Goal: Task Accomplishment & Management: Manage account settings

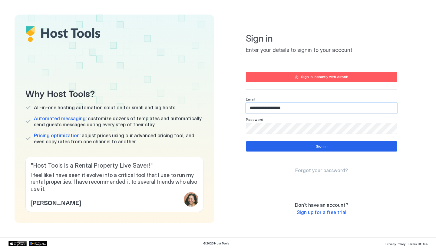
type input "**********"
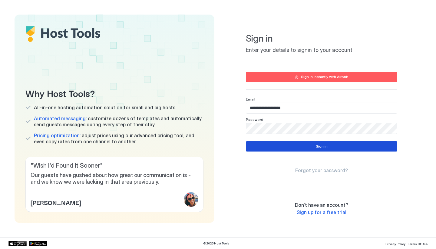
click at [323, 146] on div "Sign in" at bounding box center [322, 145] width 12 height 5
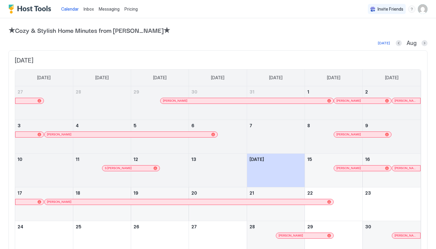
click at [115, 10] on span "Messaging" at bounding box center [109, 8] width 21 height 5
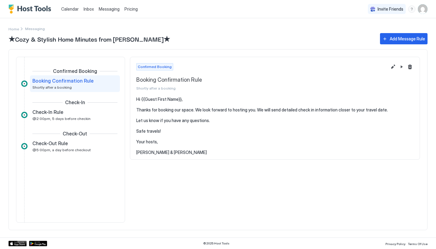
click at [168, 152] on pre "Hi {{Guest First Name}}, Thanks for booking our space. We look forward to hosti…" at bounding box center [275, 125] width 278 height 58
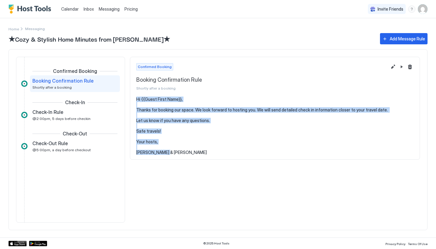
drag, startPoint x: 135, startPoint y: 98, endPoint x: 170, endPoint y: 151, distance: 63.3
click at [170, 151] on section "Hi {{Guest First Name}}, Thanks for booking our space. We look forward to hosti…" at bounding box center [275, 128] width 290 height 65
copy pre "Hi {{Guest First Name}}, Thanks for booking our space. We look forward to hosti…"
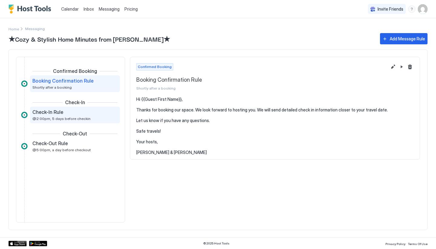
click at [77, 115] on div "Check-In Rule @2:00pm, 5 days before checkin" at bounding box center [70, 115] width 77 height 12
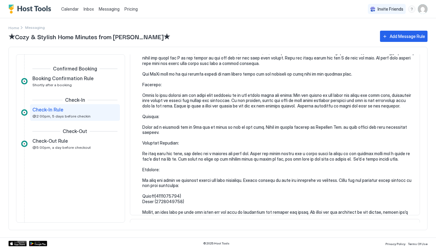
scroll to position [122, 0]
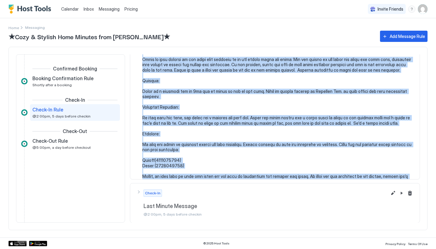
drag, startPoint x: 142, startPoint y: 97, endPoint x: 190, endPoint y: 175, distance: 91.7
click at [190, 176] on section at bounding box center [275, 81] width 290 height 218
copy pre "Hi {{Guest First Name}}, Just wanted to touch base and give you some more infor…"
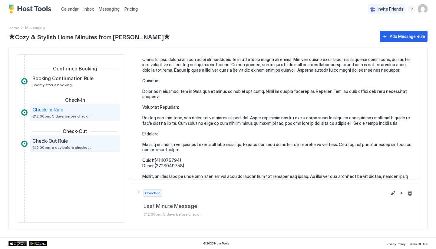
click at [65, 142] on span "Check-Out Rule" at bounding box center [49, 141] width 35 height 6
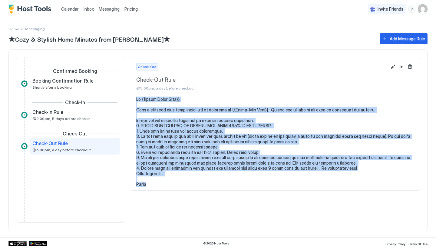
drag, startPoint x: 149, startPoint y: 181, endPoint x: 136, endPoint y: 97, distance: 84.9
click at [136, 96] on section at bounding box center [275, 144] width 290 height 96
copy pre "Hi {{Guest First Name}}, Just a reminder that your check-out is [DATE] at {{Che…"
click at [423, 9] on img "User profile" at bounding box center [423, 9] width 10 height 10
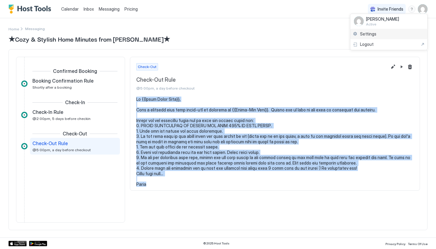
click at [383, 36] on div "Settings" at bounding box center [389, 34] width 77 height 11
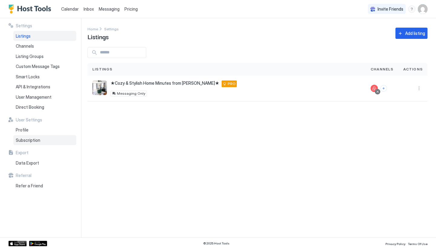
click at [34, 139] on span "Subscription" at bounding box center [28, 139] width 25 height 5
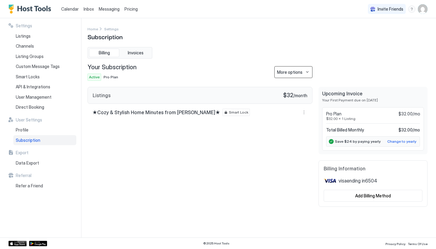
click at [305, 72] on button "More options" at bounding box center [294, 72] width 38 height 12
click at [279, 91] on span "Cancel Subscription" at bounding box center [278, 92] width 35 height 5
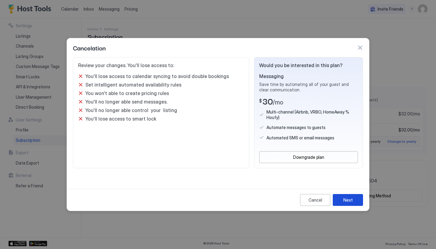
click at [352, 203] on button "Next" at bounding box center [348, 200] width 30 height 12
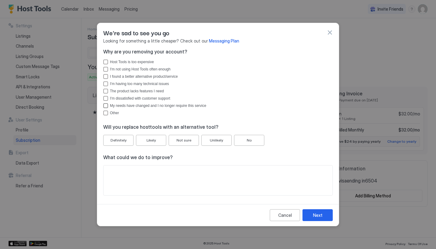
click at [104, 104] on div "My needs have changed and I no longer require this service" at bounding box center [105, 105] width 5 height 5
click at [312, 215] on button "Next" at bounding box center [318, 215] width 30 height 12
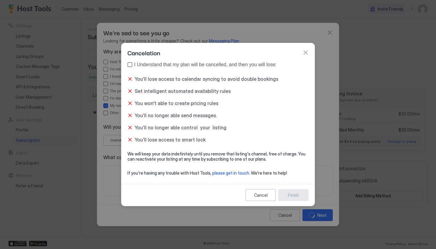
click at [191, 66] on div "I Understand that my plan will be cancelled, and then you will lose:" at bounding box center [205, 64] width 142 height 5
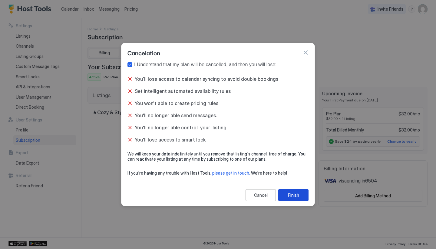
click at [291, 198] on button "Finish" at bounding box center [294, 195] width 30 height 12
click at [299, 196] on div "Finish" at bounding box center [293, 195] width 11 height 6
click at [305, 51] on button "button" at bounding box center [306, 52] width 6 height 6
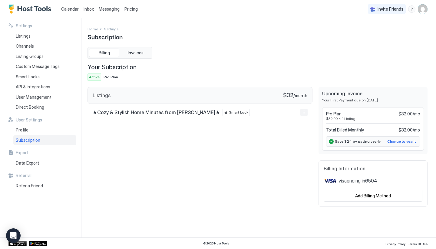
click at [306, 112] on button "More options" at bounding box center [304, 111] width 7 height 7
click at [300, 95] on div at bounding box center [218, 124] width 436 height 249
click at [30, 140] on span "Subscription" at bounding box center [28, 139] width 25 height 5
click at [305, 112] on button "More options" at bounding box center [304, 111] width 7 height 7
click at [292, 113] on div at bounding box center [218, 124] width 436 height 249
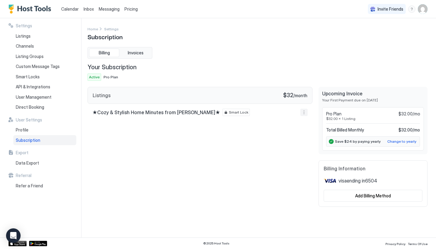
click at [306, 112] on button "More options" at bounding box center [304, 111] width 7 height 7
click at [199, 153] on div at bounding box center [218, 124] width 436 height 249
click at [30, 10] on img "Host Tools Logo" at bounding box center [30, 9] width 45 height 9
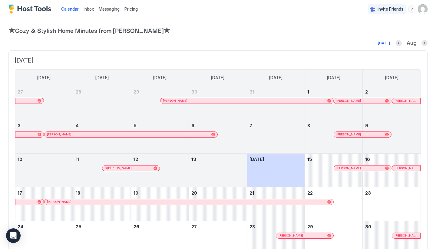
click at [424, 12] on img "User profile" at bounding box center [423, 9] width 10 height 10
click at [382, 36] on div "Settings" at bounding box center [389, 34] width 77 height 11
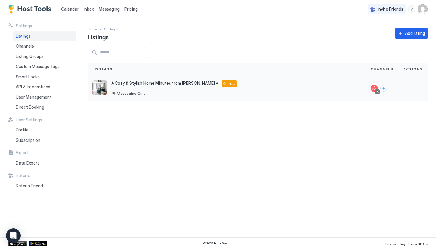
click at [306, 92] on div "★Cozy & Stylish Home Minutes from DT Sheridan★ 905 North Sheridan Avenue, Sheri…" at bounding box center [226, 88] width 269 height 16
click at [130, 82] on span "★Cozy & Stylish Home Minutes from [PERSON_NAME]★" at bounding box center [165, 82] width 109 height 5
click at [99, 84] on img "listing image" at bounding box center [99, 87] width 15 height 15
click at [418, 86] on button "More options" at bounding box center [419, 88] width 7 height 7
click at [381, 98] on div "Listing Settings" at bounding box center [384, 97] width 77 height 10
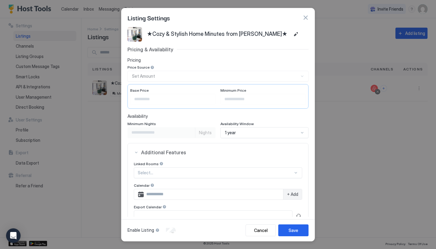
click at [306, 18] on button "button" at bounding box center [306, 18] width 6 height 6
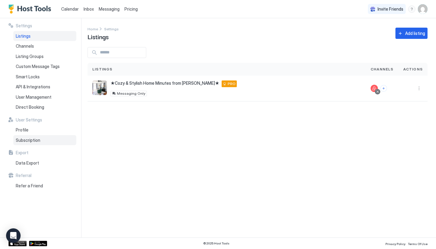
click at [48, 139] on div "Subscription" at bounding box center [44, 140] width 63 height 10
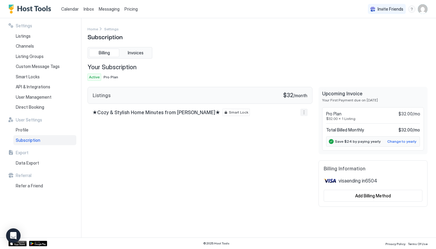
click at [305, 111] on button "More options" at bounding box center [304, 111] width 7 height 7
click at [309, 122] on div "Remove lock" at bounding box center [317, 120] width 29 height 5
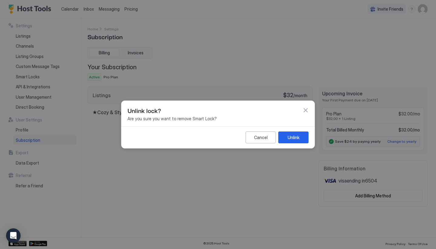
click at [306, 112] on button "button" at bounding box center [306, 110] width 6 height 6
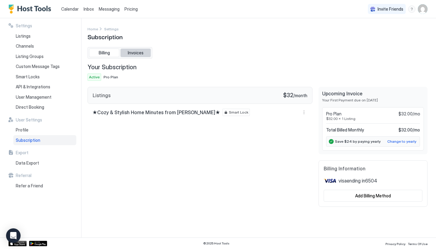
click at [137, 52] on span "Invoices" at bounding box center [136, 52] width 16 height 5
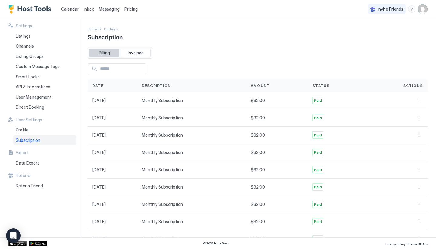
click at [108, 52] on span "Billing" at bounding box center [104, 52] width 11 height 5
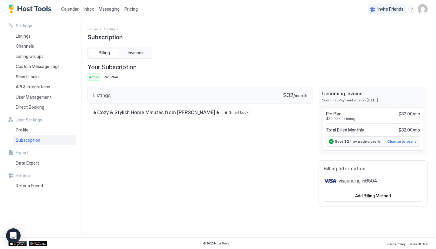
click at [229, 114] on span "Smart Lock" at bounding box center [238, 111] width 19 height 5
click at [305, 112] on button "More options" at bounding box center [304, 111] width 7 height 7
click at [318, 130] on span "Disable listing" at bounding box center [322, 130] width 25 height 5
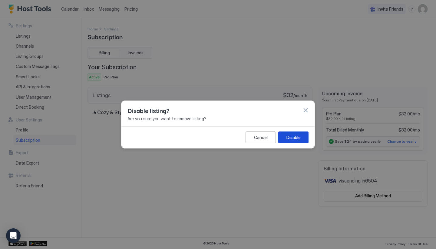
click at [291, 138] on div "Disable" at bounding box center [294, 137] width 14 height 6
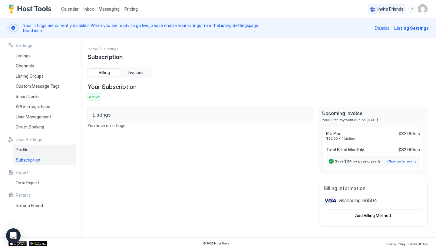
click at [24, 147] on span "Profile" at bounding box center [22, 149] width 13 height 5
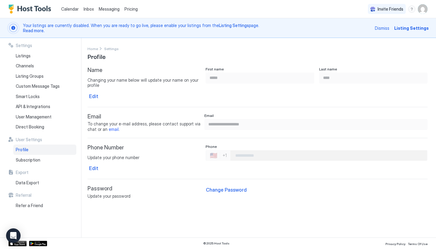
click at [425, 9] on img "User profile" at bounding box center [423, 9] width 10 height 10
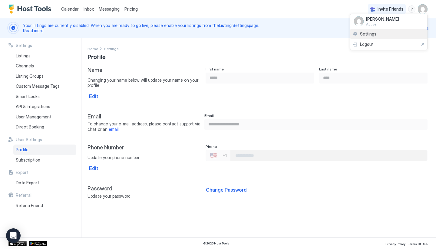
click at [375, 35] on span "Settings" at bounding box center [368, 33] width 16 height 5
